Goal: Task Accomplishment & Management: Manage account settings

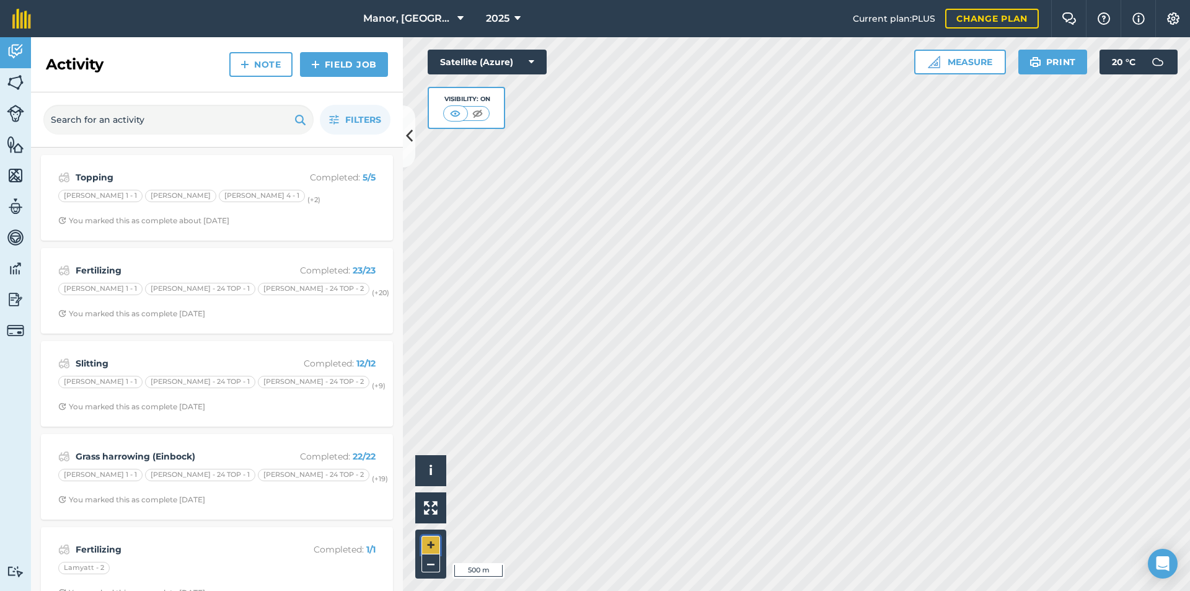
click at [436, 543] on button "+" at bounding box center [431, 545] width 19 height 19
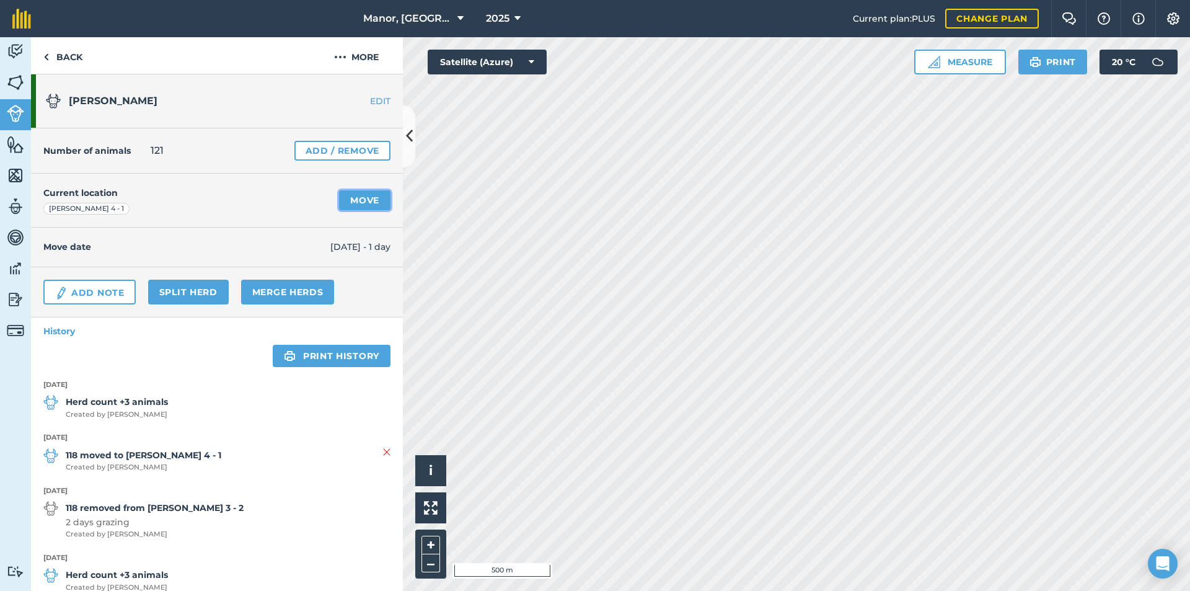
click at [373, 199] on link "Move" at bounding box center [364, 200] width 51 height 20
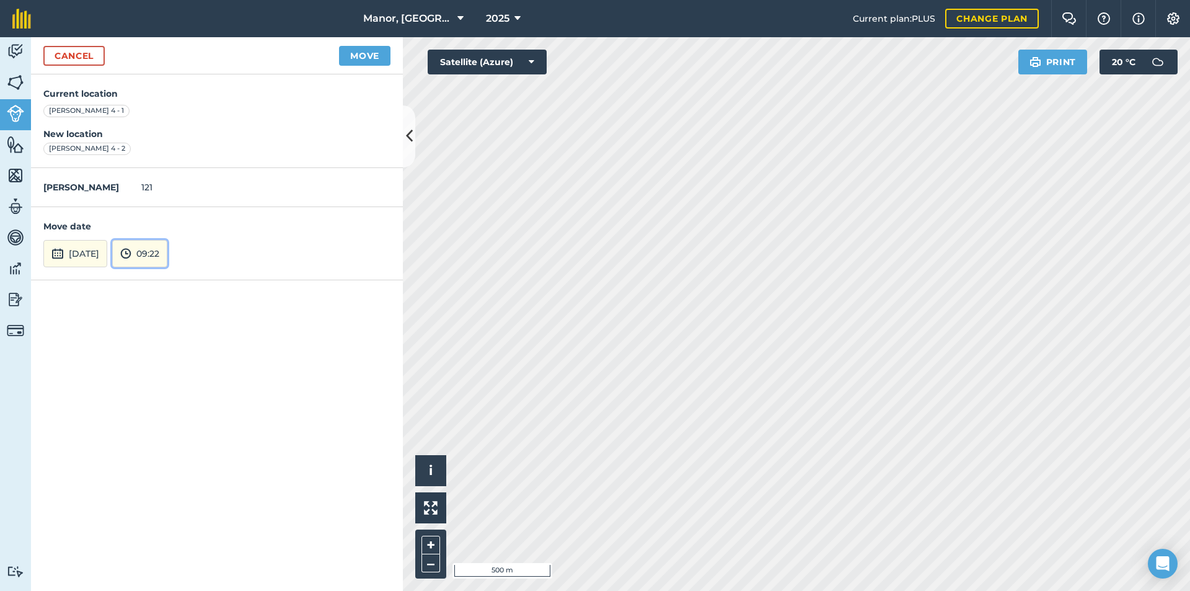
click at [167, 258] on button "09:22" at bounding box center [139, 253] width 55 height 27
click at [171, 116] on button "05:00" at bounding box center [142, 114] width 58 height 20
click at [358, 58] on button "Move" at bounding box center [364, 56] width 51 height 20
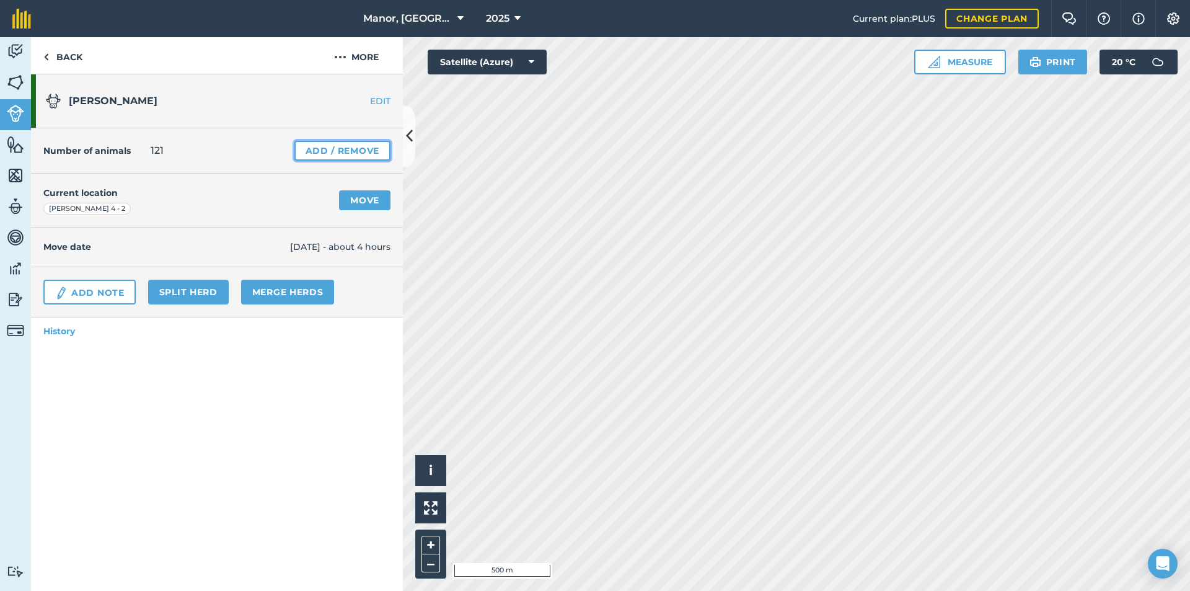
click at [342, 147] on link "Add / Remove" at bounding box center [343, 151] width 96 height 20
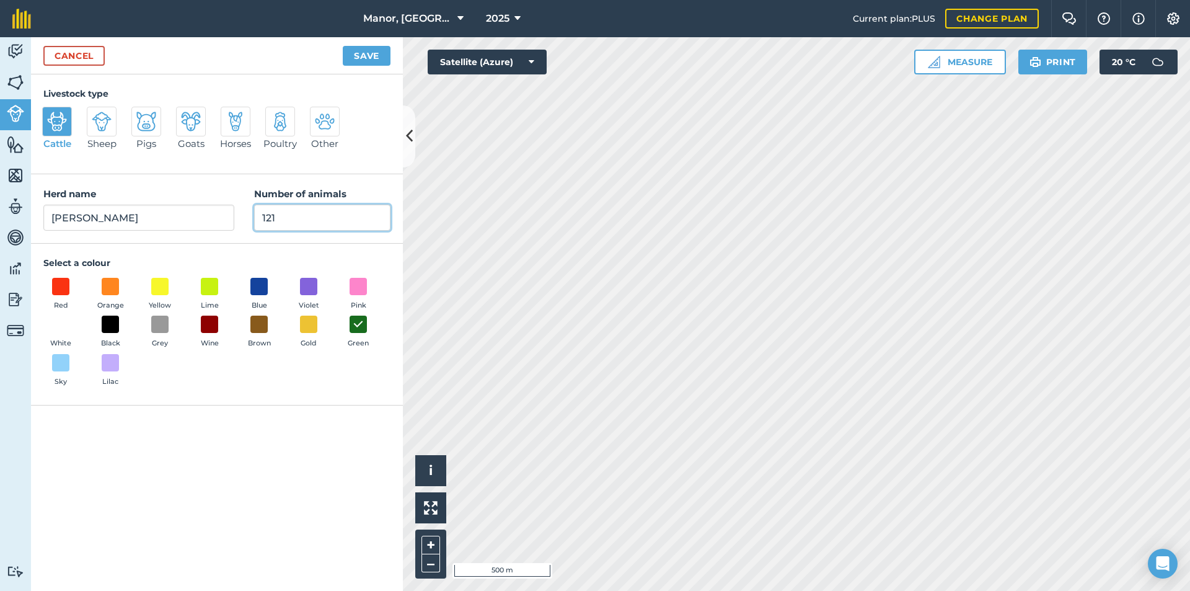
drag, startPoint x: 277, startPoint y: 221, endPoint x: 197, endPoint y: 205, distance: 80.9
click at [197, 206] on div "Herd name [PERSON_NAME] milkers Number of animals 121" at bounding box center [217, 208] width 372 height 69
type input "117"
click at [368, 57] on button "Save" at bounding box center [367, 56] width 48 height 20
